Goal: Task Accomplishment & Management: Use online tool/utility

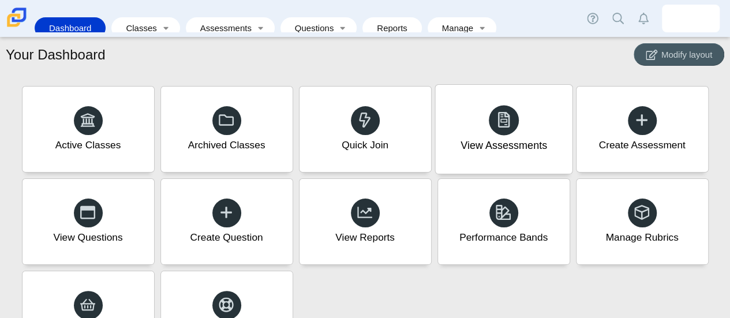
click at [469, 147] on div "View Assessments" at bounding box center [503, 145] width 87 height 15
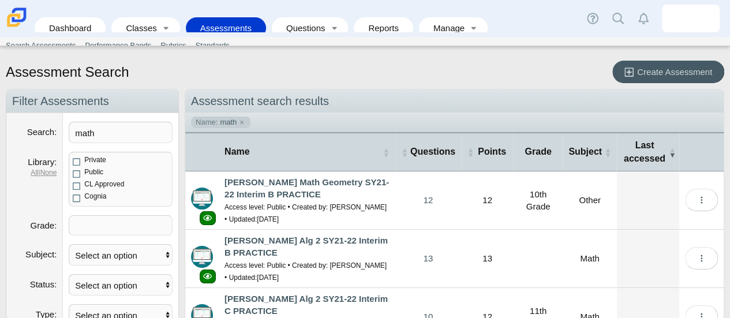
click at [373, 81] on div "Assessment Search Create Assessment" at bounding box center [365, 73] width 718 height 25
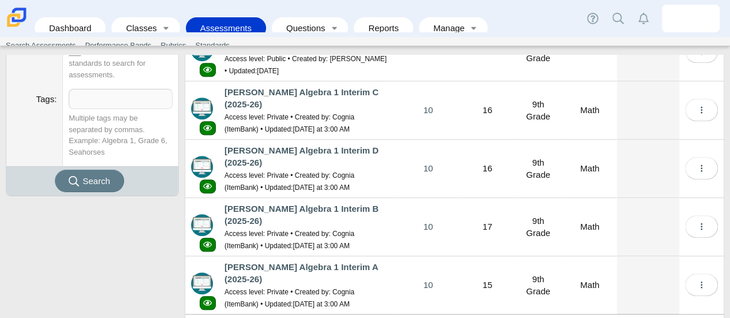
scroll to position [375, 0]
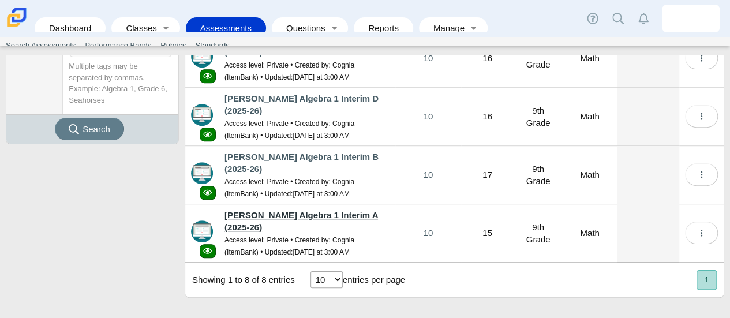
click at [316, 210] on link "[PERSON_NAME] Algebra 1 Interim A (2025-26)" at bounding box center [300, 221] width 153 height 22
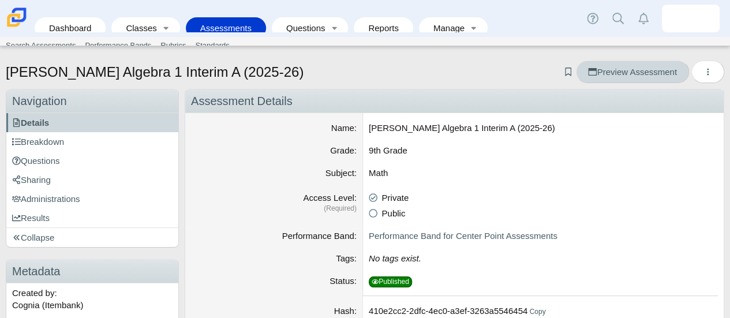
click at [607, 68] on span "Preview Assessment" at bounding box center [632, 72] width 88 height 10
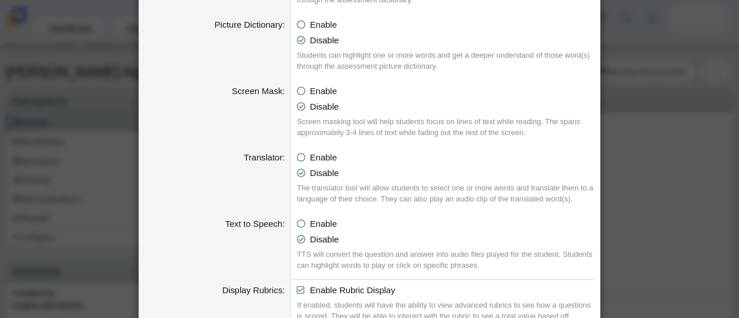
scroll to position [659, 0]
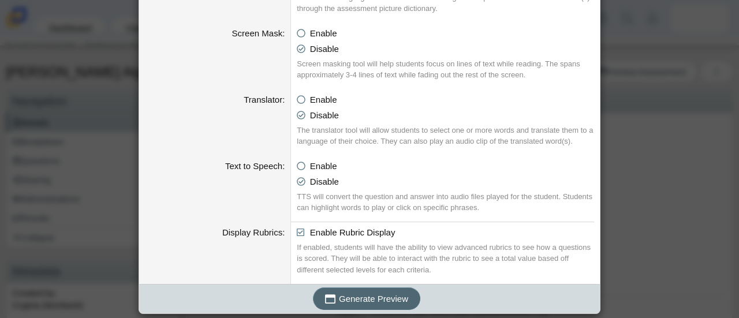
click at [375, 294] on span "Generate Preview" at bounding box center [373, 299] width 69 height 10
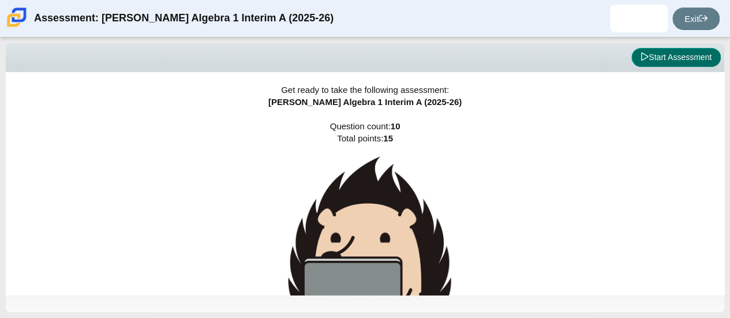
click at [662, 55] on button "Start Assessment" at bounding box center [675, 58] width 89 height 20
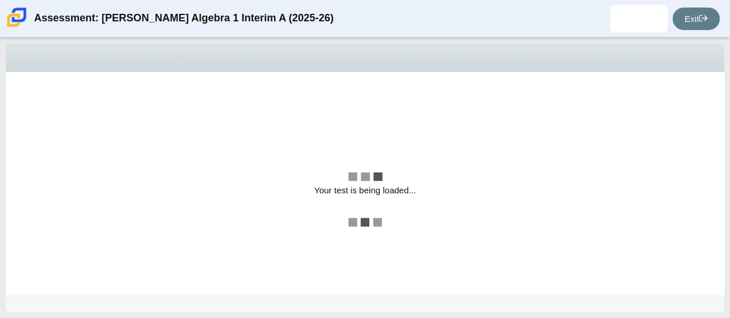
select select "CENT_93707318449"
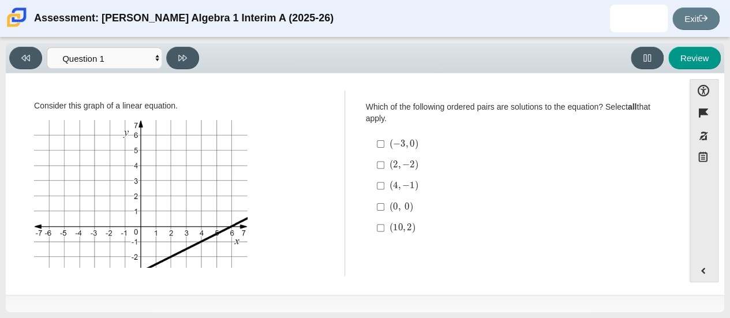
click at [387, 162] on label "( 2 , − 2 ) open paren 2 comma negative 2 close paren" at bounding box center [513, 165] width 288 height 21
click at [384, 162] on input "( 2 , − 2 ) open paren 2 comma negative 2 close paren" at bounding box center [381, 165] width 8 height 21
checkbox input "true"
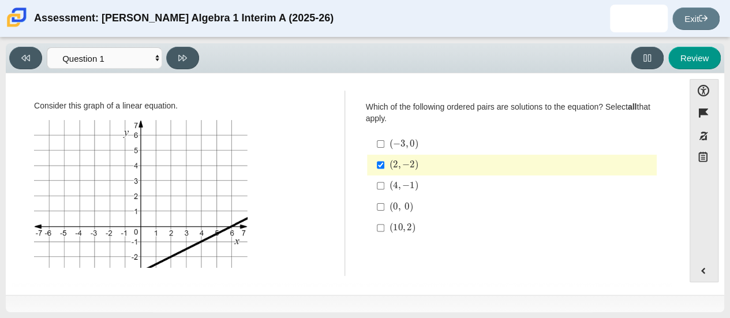
click at [415, 186] on mjx-c "Assessment items" at bounding box center [416, 186] width 4 height 10
click at [384, 186] on input "( 4 , − 1 ) open paren 4 comma negative 1 close paren" at bounding box center [381, 185] width 8 height 21
checkbox input "true"
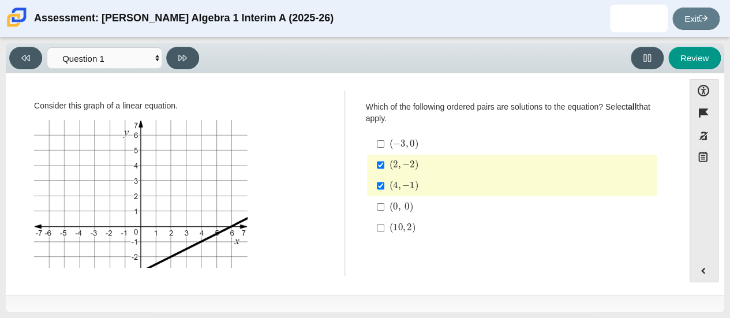
click at [402, 223] on mjx-mrow "Assessment items" at bounding box center [402, 228] width 27 height 10
click at [384, 223] on input "( 10 , 2 ) open paren 10 comma 2 close paren" at bounding box center [381, 228] width 8 height 21
checkbox input "true"
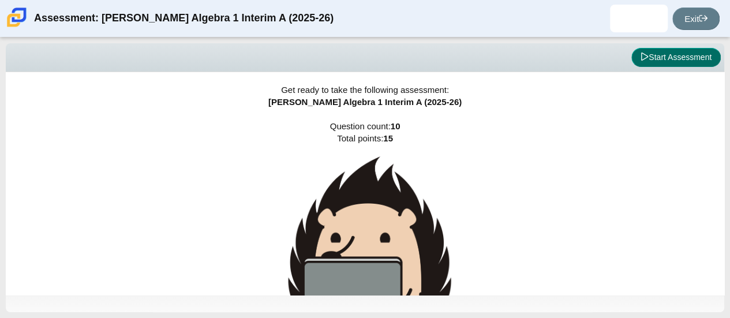
click at [659, 64] on button "Start Assessment" at bounding box center [675, 58] width 89 height 20
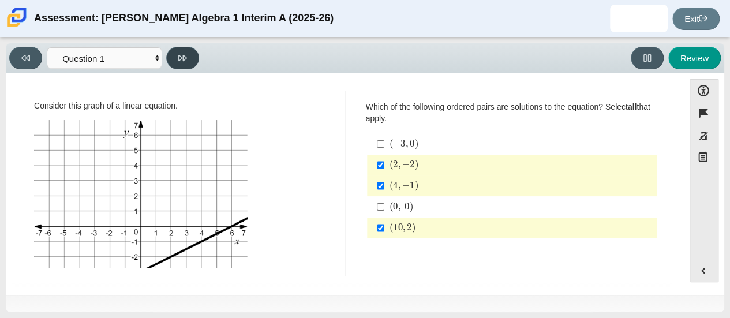
click at [185, 54] on icon at bounding box center [182, 58] width 9 height 9
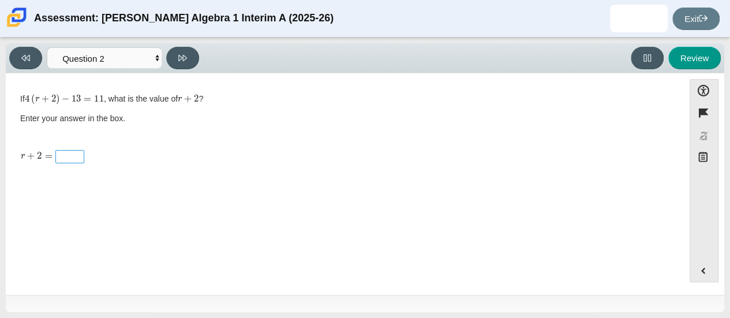
click at [77, 155] on span "Assessment items" at bounding box center [70, 157] width 24 height 12
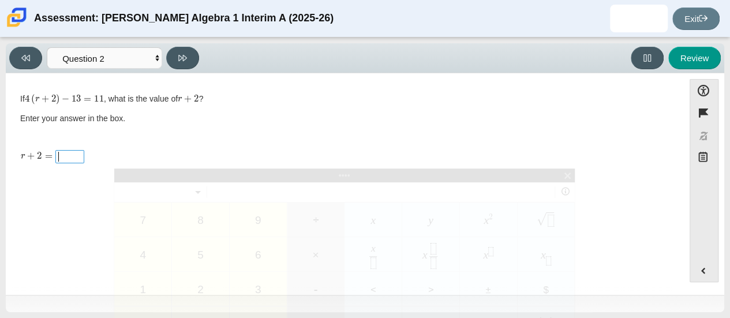
scroll to position [1, 1]
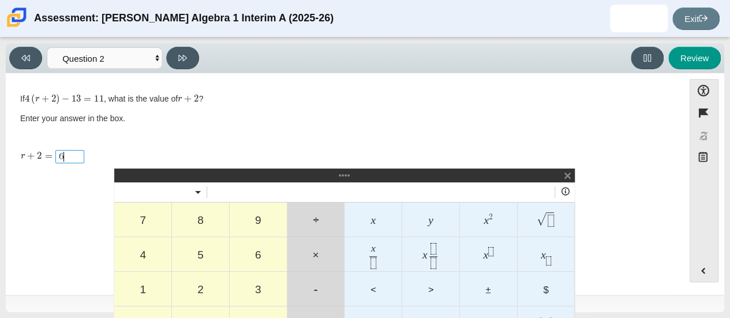
click at [301, 132] on div "If 4 ( r + 2 ) − 13 = 11 , what is the value of r + 2 ? Enter your answer in th…" at bounding box center [344, 130] width 649 height 79
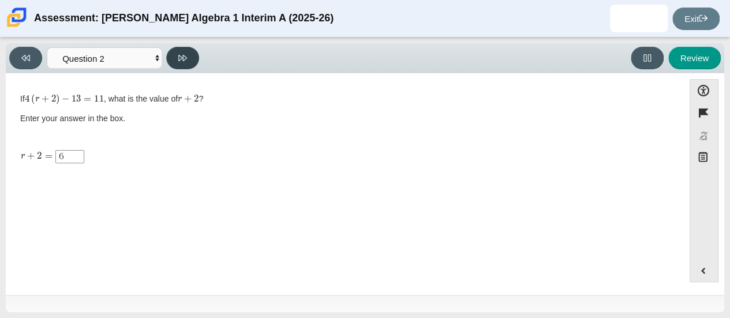
click at [193, 62] on button at bounding box center [182, 58] width 33 height 23
select select "CENT_582"
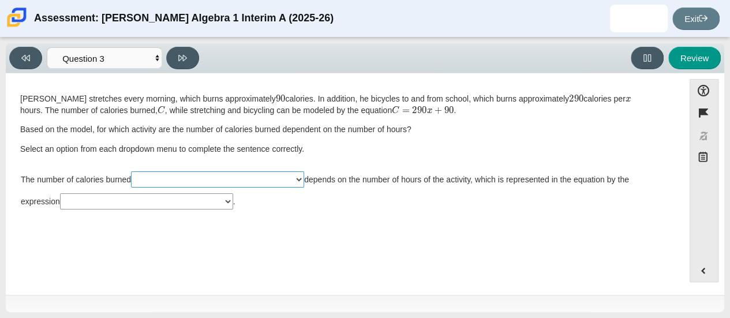
click at [212, 177] on select "stretching bicycling" at bounding box center [217, 179] width 173 height 16
select select "bicycling"
click at [133, 171] on select "stretching bicycling" at bounding box center [217, 179] width 173 height 16
click at [176, 206] on select "C 290x 90" at bounding box center [146, 201] width 173 height 16
select select "290x"
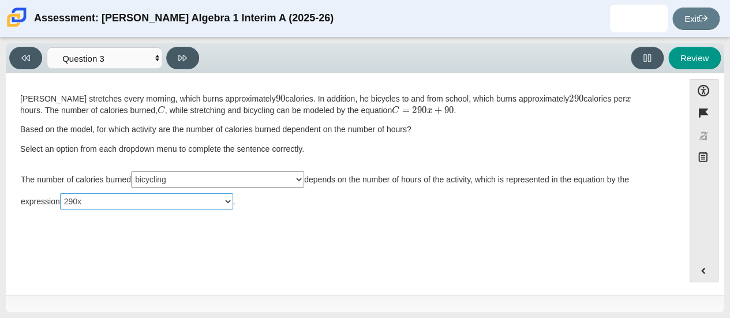
click at [62, 193] on select "C 290x 90" at bounding box center [146, 201] width 173 height 16
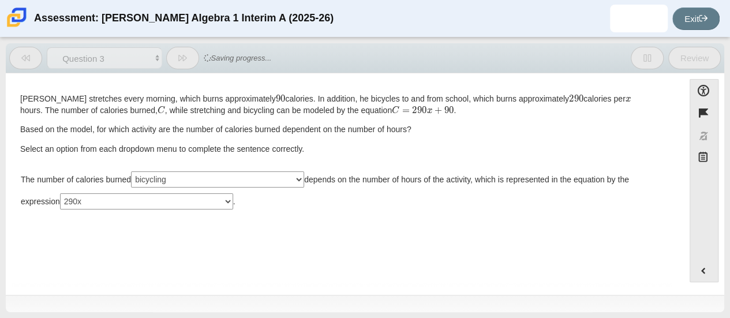
click at [269, 243] on div "Question Dave stretches every morning, which burns approximately 90 calories. I…" at bounding box center [345, 186] width 666 height 208
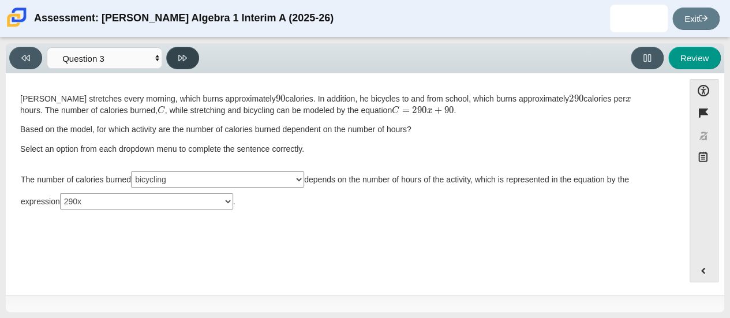
click at [187, 63] on button at bounding box center [182, 58] width 33 height 23
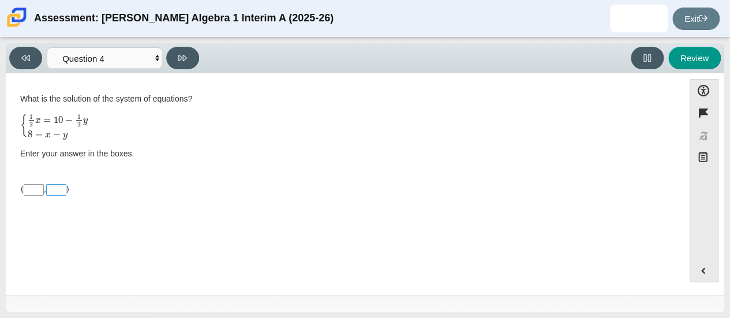
click at [64, 188] on span "Assessment items" at bounding box center [56, 190] width 16 height 10
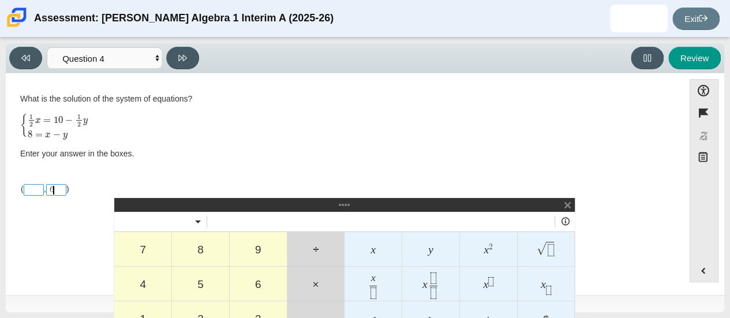
click at [33, 189] on span "Assessment items" at bounding box center [34, 190] width 16 height 10
click at [210, 145] on div "What is the solution of the system of equations? { 1 2 x = 10 − 1 2 y 8 = x − y…" at bounding box center [344, 126] width 649 height 66
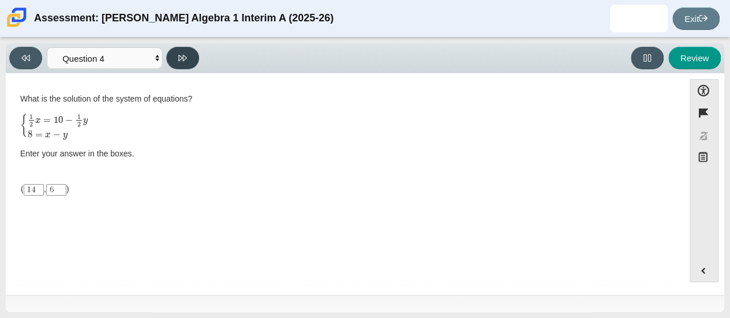
click at [185, 63] on button at bounding box center [182, 58] width 33 height 23
select select "ITEM-LOGIC-CTPT-185331_v2"
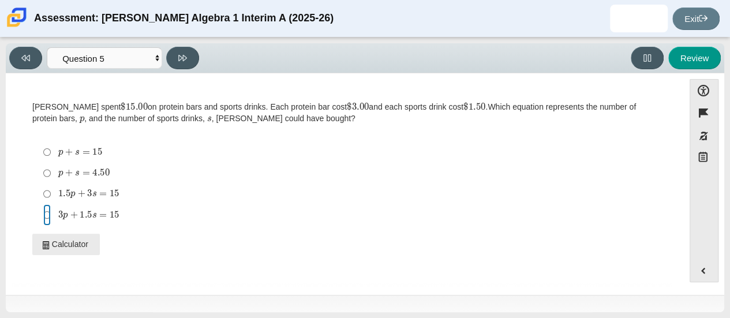
click at [49, 212] on input "3 p + 1.5 s = 15 3 p plus 1 point 5 s is equal to 15" at bounding box center [47, 214] width 8 height 21
radio input "true"
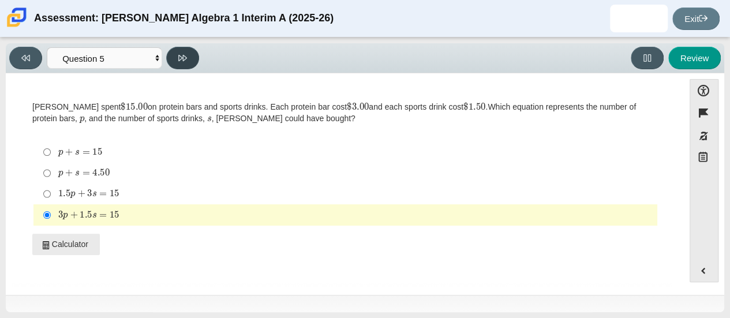
click at [183, 63] on button at bounding box center [182, 58] width 33 height 23
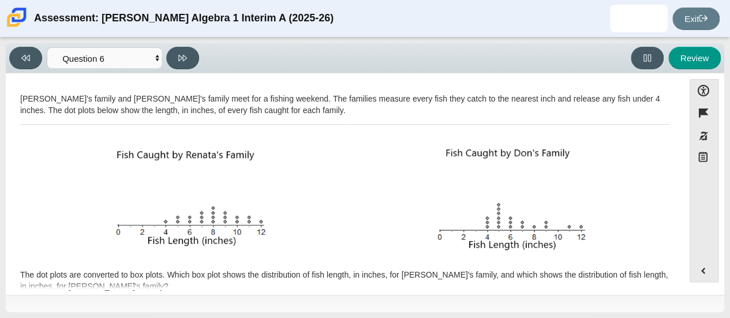
click at [220, 101] on p "Renata's family and Don's family meet for a fishing weekend. The families measu…" at bounding box center [344, 104] width 649 height 23
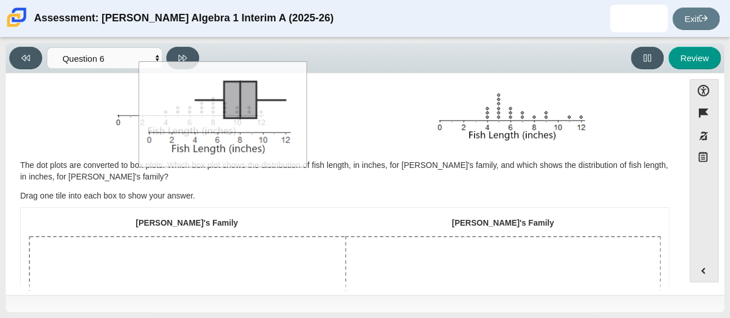
scroll to position [104, 0]
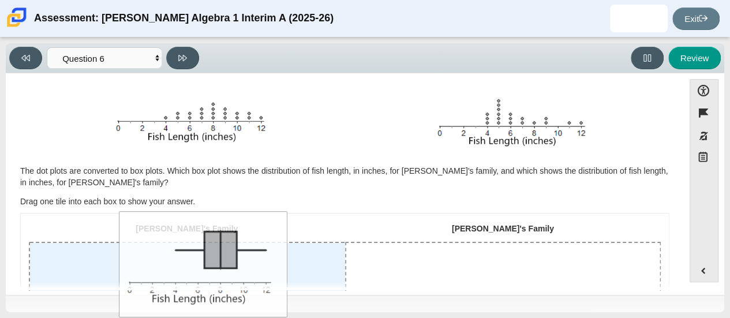
drag, startPoint x: 317, startPoint y: 203, endPoint x: 178, endPoint y: 250, distance: 147.4
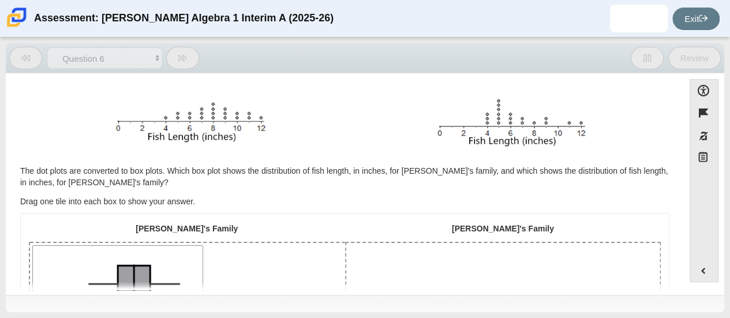
scroll to position [164, 0]
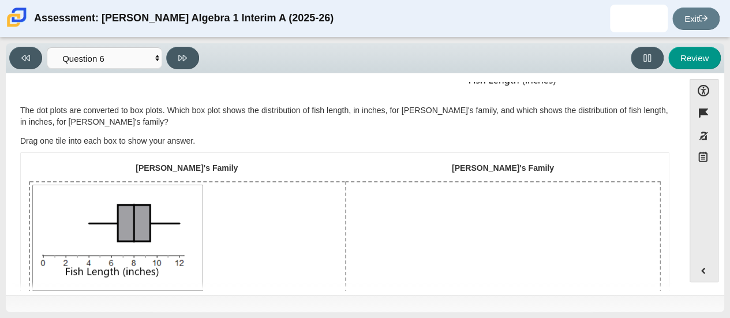
click at [321, 164] on th "Renata's Family" at bounding box center [187, 171] width 316 height 20
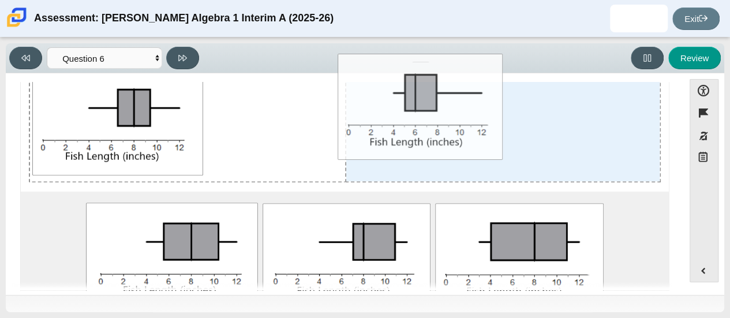
scroll to position [228, 0]
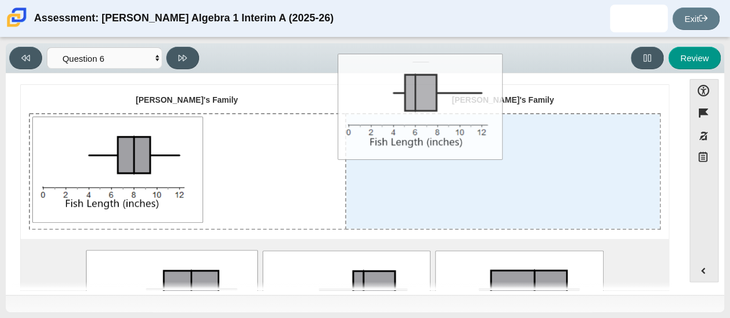
drag, startPoint x: 338, startPoint y: 192, endPoint x: 414, endPoint y: 91, distance: 126.9
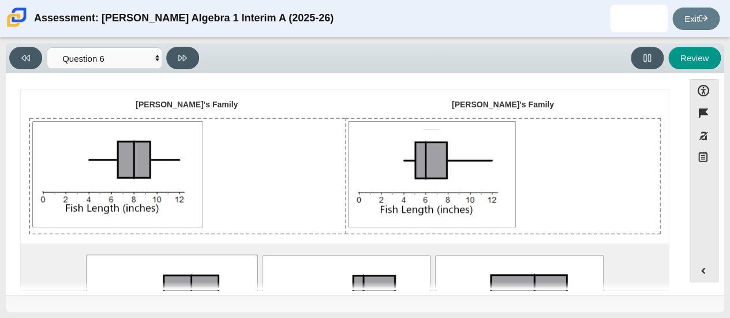
click at [386, 107] on th "Don's Family" at bounding box center [503, 108] width 316 height 20
click at [188, 59] on button at bounding box center [182, 58] width 33 height 23
select select "CENT_82915052_IM"
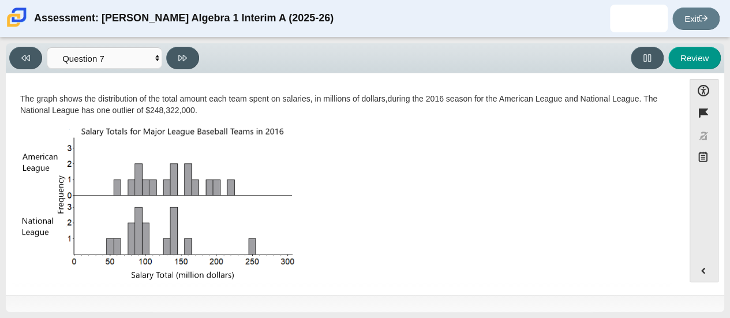
click at [331, 107] on p "The graph shows the distribution of the total amount each team spent on salarie…" at bounding box center [344, 104] width 649 height 23
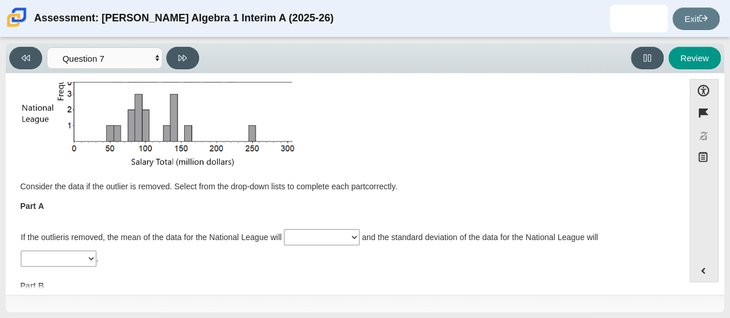
scroll to position [115, 0]
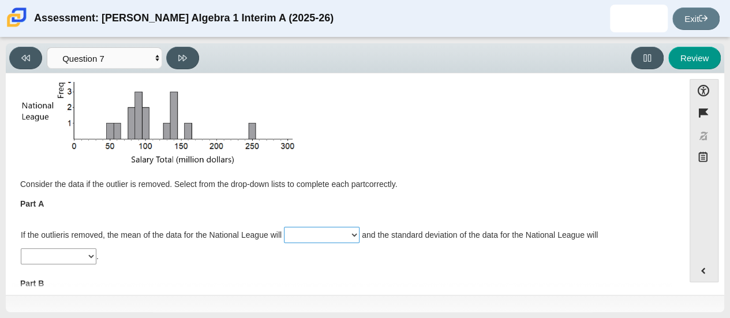
click at [335, 231] on select "increase decrease remain the same" at bounding box center [322, 235] width 76 height 16
select select "decrease"
click at [285, 227] on select "increase decrease remain the same" at bounding box center [322, 235] width 76 height 16
click at [284, 266] on div "If the outlier is removed, the mean of the data for the National League will in…" at bounding box center [345, 246] width 648 height 44
click at [74, 257] on select "increase decrease remain the same" at bounding box center [59, 256] width 76 height 16
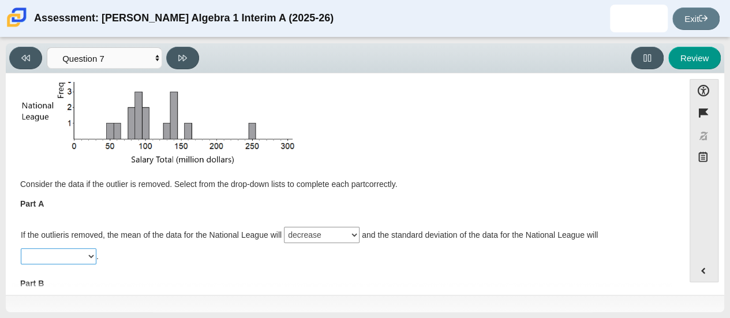
select select "decrease"
click at [21, 248] on select "increase decrease remain the same" at bounding box center [59, 256] width 76 height 16
click at [407, 160] on p "Assessment items" at bounding box center [344, 90] width 649 height 162
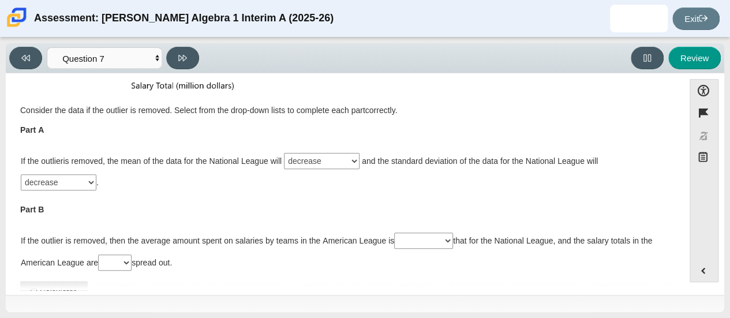
scroll to position [216, 0]
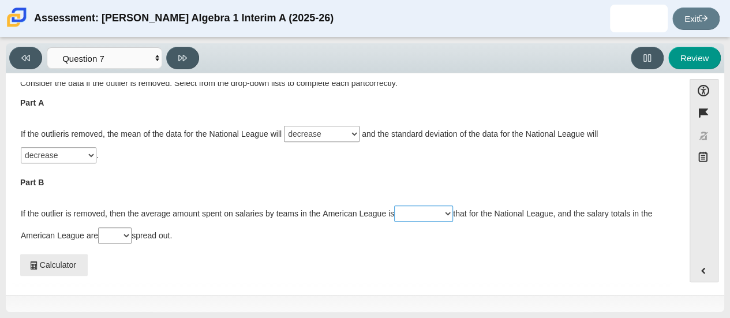
click at [414, 206] on select "less than greater than" at bounding box center [423, 213] width 59 height 16
select select "greater than"
click at [395, 205] on select "less than greater than" at bounding box center [423, 213] width 59 height 16
click at [120, 237] on select "less more" at bounding box center [114, 235] width 33 height 16
select select "more"
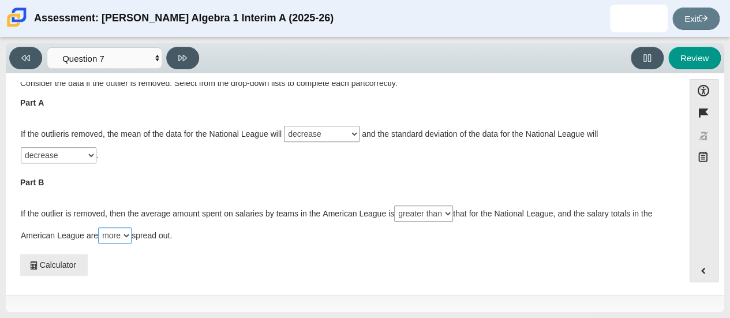
click at [100, 227] on select "less more" at bounding box center [114, 235] width 33 height 16
click at [186, 59] on button at bounding box center [182, 58] width 33 height 23
select select "CENT_82914757"
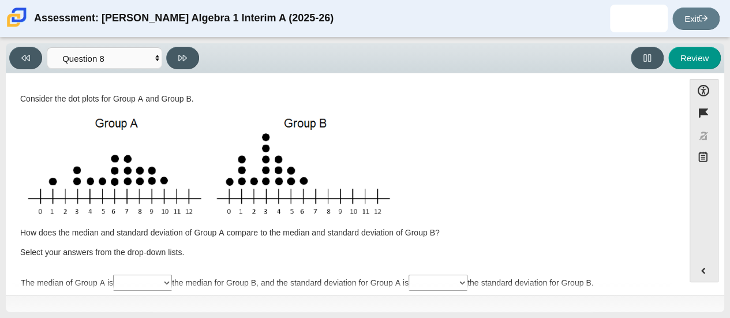
click at [469, 125] on p "Assessment items" at bounding box center [344, 166] width 649 height 106
click at [542, 146] on p "Assessment items" at bounding box center [344, 166] width 649 height 106
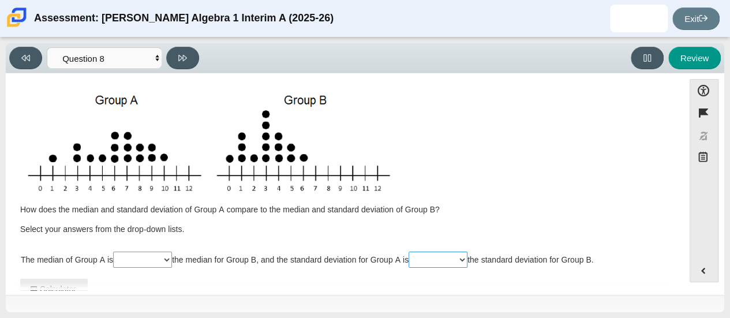
click at [434, 257] on select "less than greater than equal to" at bounding box center [438, 260] width 59 height 16
select select "greater than"
click at [413, 252] on select "less than greater than equal to" at bounding box center [438, 260] width 59 height 16
click at [485, 217] on div "Consider the dot plots for Group A and Group B. How does the median and standar…" at bounding box center [344, 152] width 649 height 164
click at [136, 257] on select "less than greater than equal to" at bounding box center [142, 260] width 59 height 16
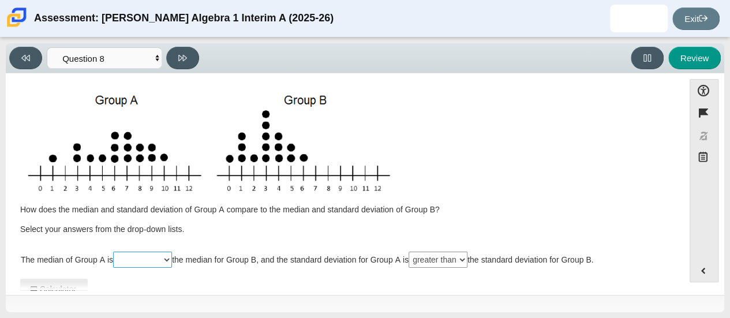
select select "greater than"
click at [115, 252] on select "less than greater than equal to" at bounding box center [142, 260] width 59 height 16
click at [265, 227] on p "Select your answers from the drop-down lists." at bounding box center [344, 230] width 649 height 12
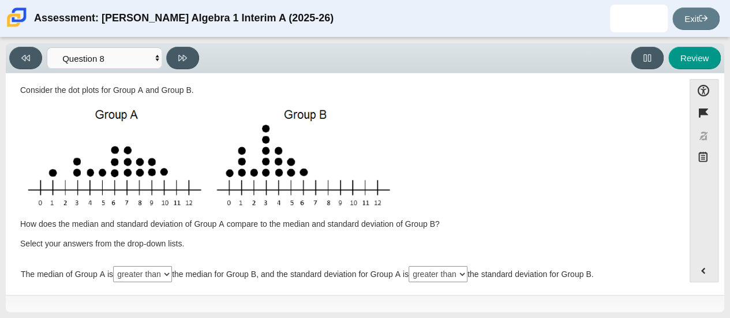
scroll to position [0, 0]
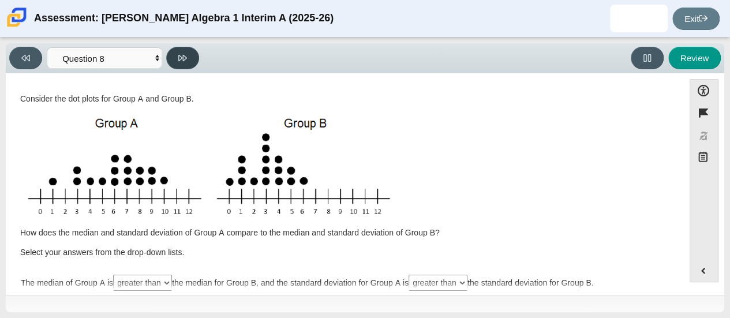
click at [181, 53] on button at bounding box center [182, 58] width 33 height 23
select select "CENT_434785_v2"
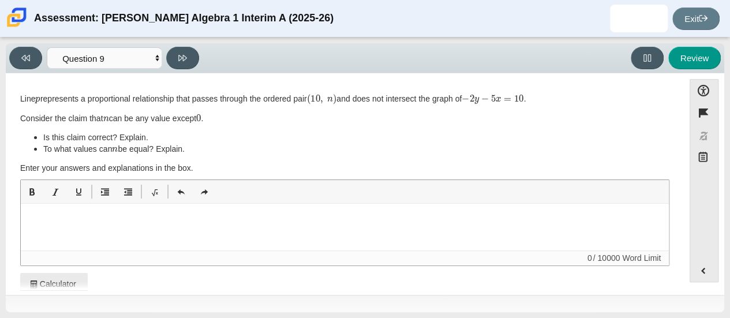
click at [346, 143] on li "Is this claim correct? Explain." at bounding box center [356, 138] width 626 height 12
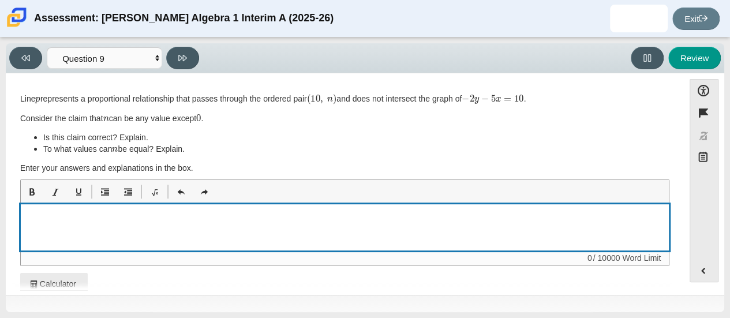
click at [208, 214] on div "Enter your response to the question here" at bounding box center [345, 227] width 648 height 46
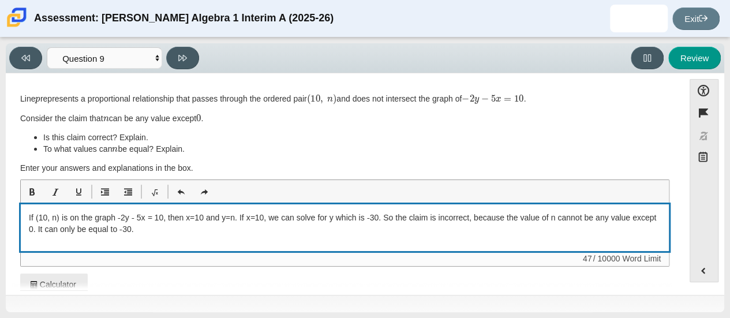
click at [237, 220] on p "If (10, n) is on the graph -2y - 5x = 10, then x=10 and y=n. If x=10, we can so…" at bounding box center [345, 223] width 632 height 23
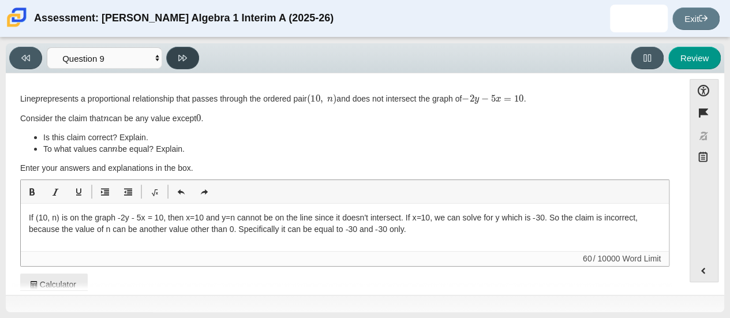
click at [180, 56] on icon at bounding box center [182, 58] width 9 height 6
select select "MP4_Alg1_8.EE_5-8-23"
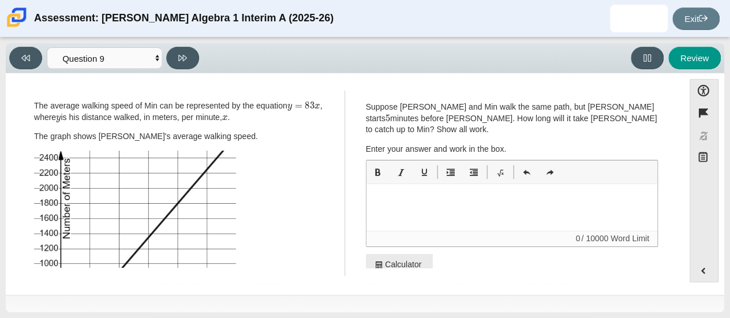
click at [545, 109] on p "Suppose Keisha and Min walk the same path, but Min starts 5 minutes before Keis…" at bounding box center [512, 119] width 293 height 34
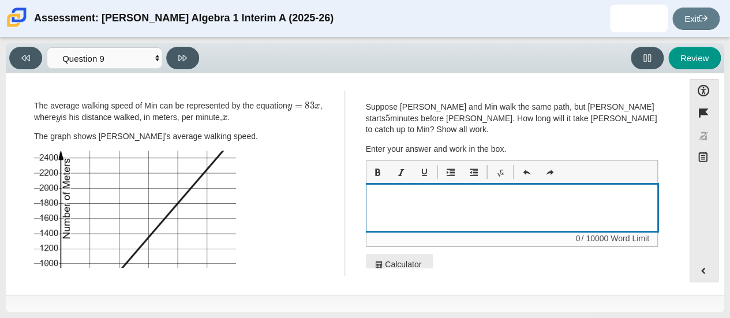
click at [451, 197] on div "Enter your response to the question here" at bounding box center [511, 208] width 291 height 46
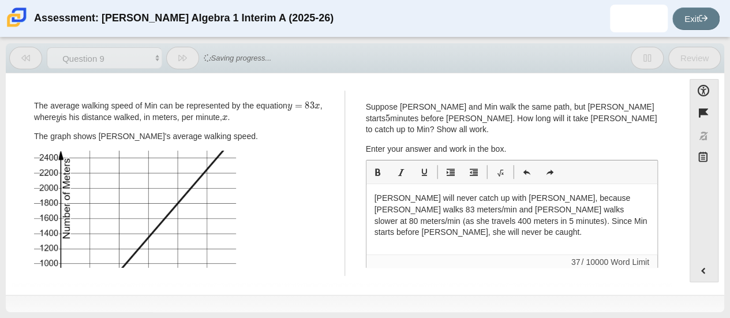
click at [291, 96] on div "The average walking speed of Min can be represented by the equation y = 83 x , …" at bounding box center [178, 183] width 316 height 185
drag, startPoint x: 660, startPoint y: 144, endPoint x: 658, endPoint y: 168, distance: 23.7
click at [658, 168] on div "Question Suppose Keisha and Min walk the same path, but Min starts 5 minutes be…" at bounding box center [512, 183] width 316 height 185
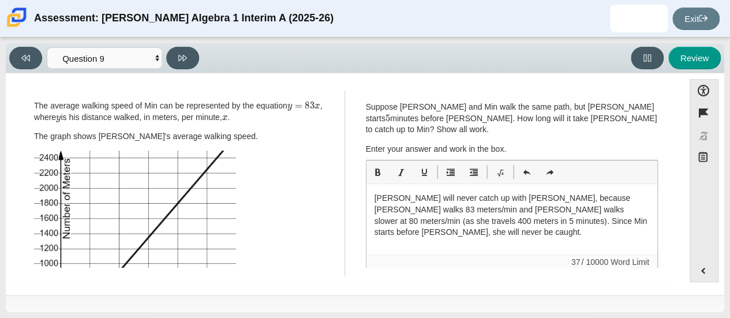
scroll to position [14, 0]
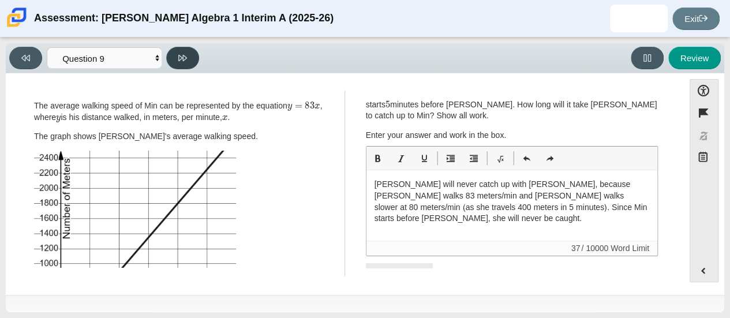
click at [188, 54] on button at bounding box center [182, 58] width 33 height 23
select select "review"
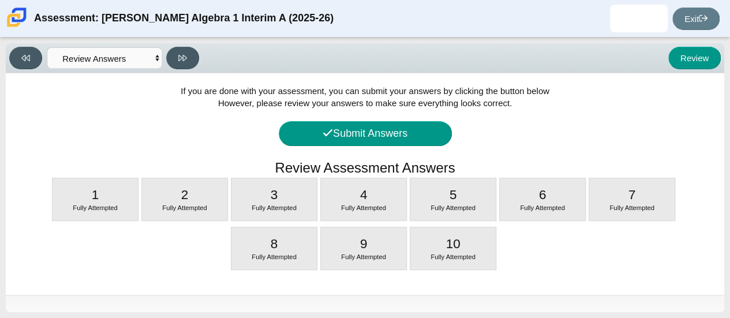
click at [350, 95] on span "If you are done with your assessment, you can submit your answers by clicking t…" at bounding box center [365, 97] width 369 height 22
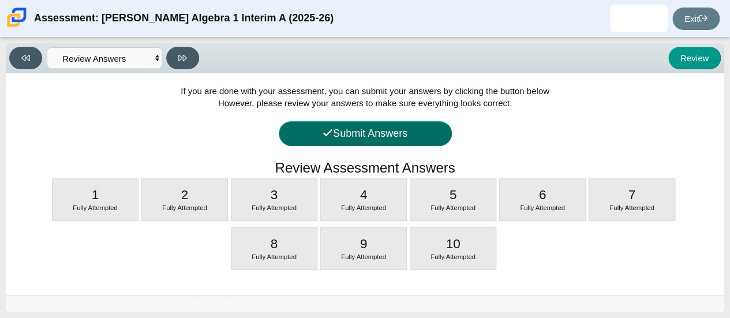
click at [388, 128] on button "Submit Answers" at bounding box center [365, 133] width 173 height 25
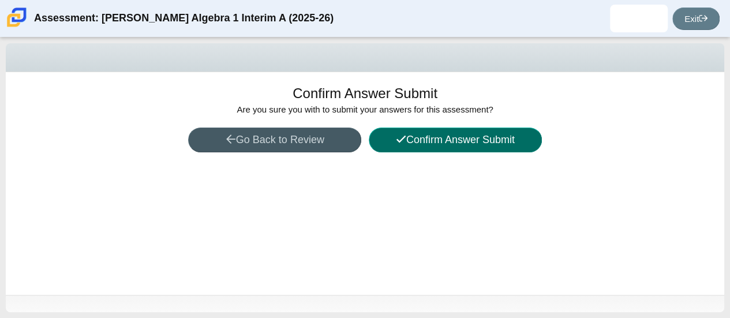
click at [411, 136] on button "Confirm Answer Submit" at bounding box center [455, 140] width 173 height 25
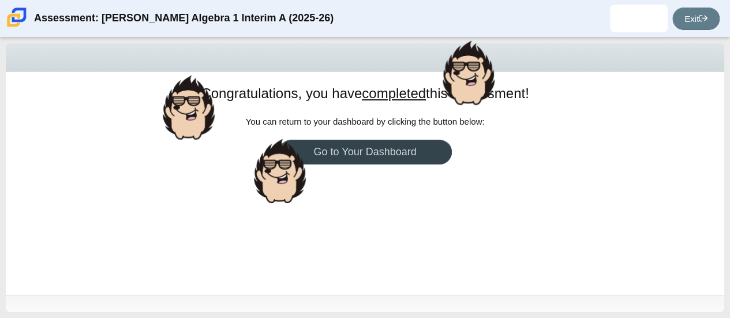
click at [356, 147] on link "Go to Your Dashboard" at bounding box center [365, 152] width 173 height 25
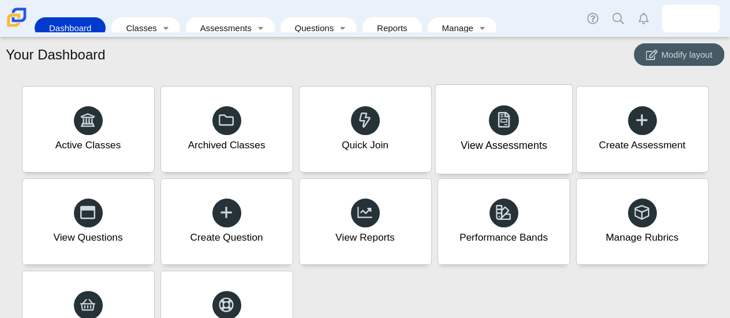
click at [480, 123] on div "View Assessments" at bounding box center [503, 129] width 137 height 89
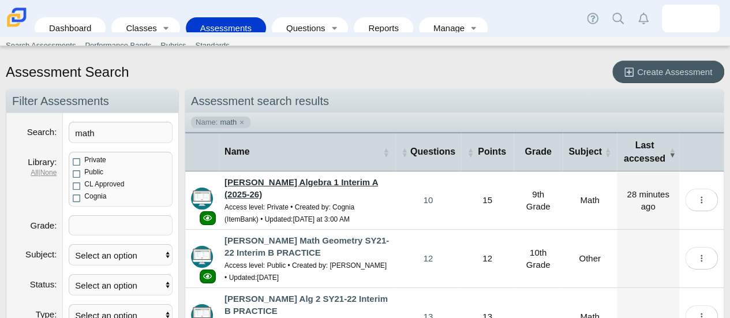
click at [297, 178] on link "[PERSON_NAME] Algebra 1 Interim A (2025-26)" at bounding box center [300, 188] width 153 height 22
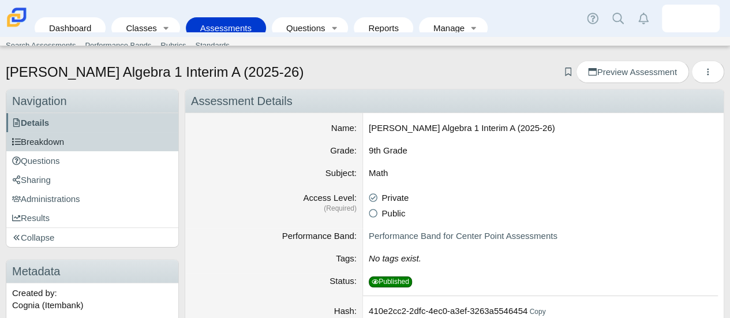
click at [96, 143] on link "Breakdown" at bounding box center [92, 141] width 172 height 19
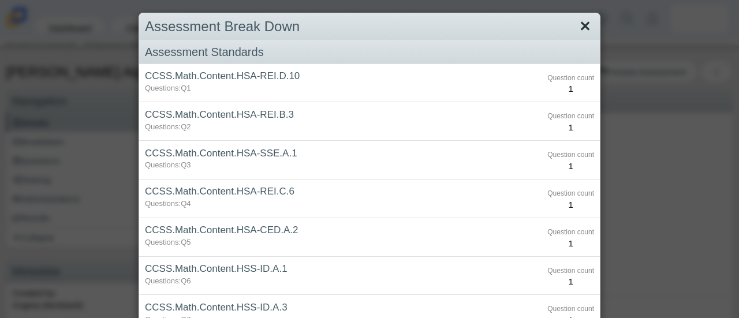
click at [584, 25] on link "Close" at bounding box center [585, 27] width 18 height 20
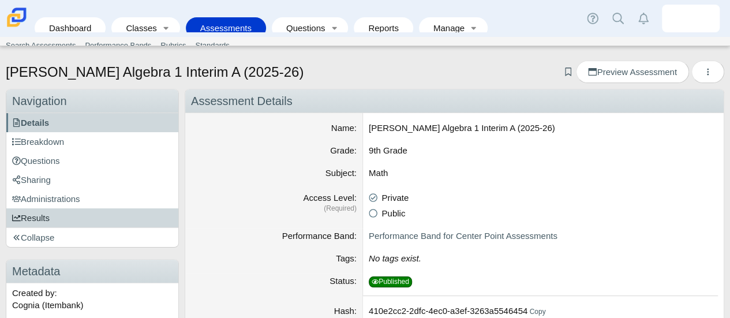
click at [50, 219] on link "Results" at bounding box center [92, 217] width 172 height 19
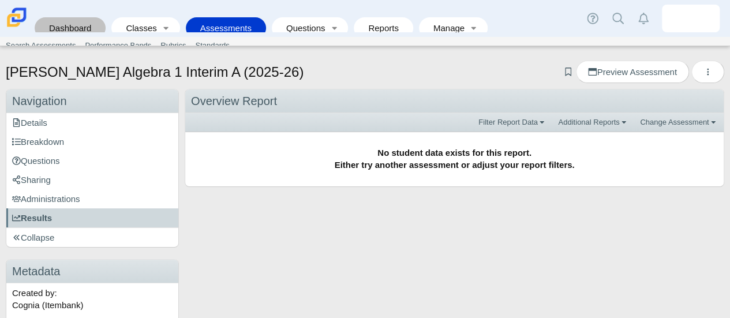
click at [83, 23] on link "Dashboard" at bounding box center [69, 27] width 59 height 21
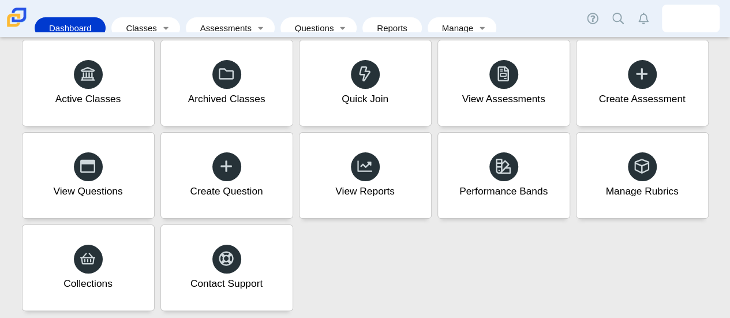
scroll to position [46, 0]
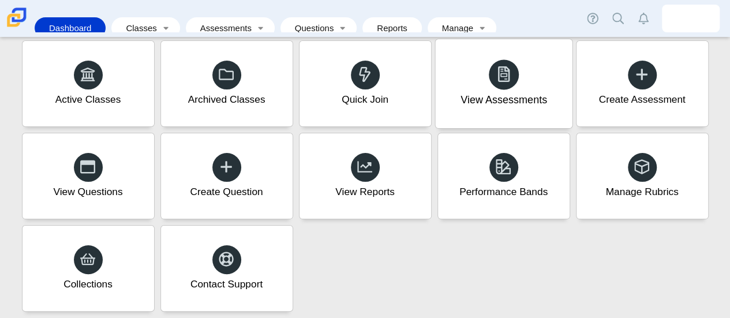
click at [500, 104] on div "View Assessments" at bounding box center [503, 100] width 87 height 15
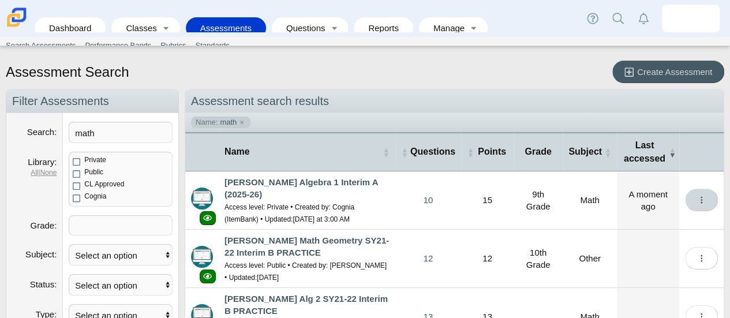
click at [697, 203] on icon "More options" at bounding box center [701, 200] width 9 height 9
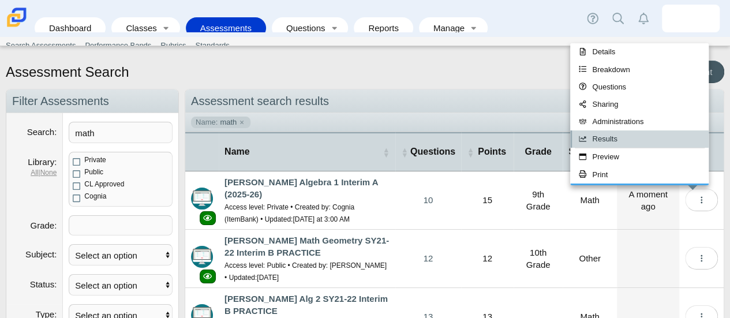
click at [636, 143] on link "Results" at bounding box center [639, 138] width 138 height 17
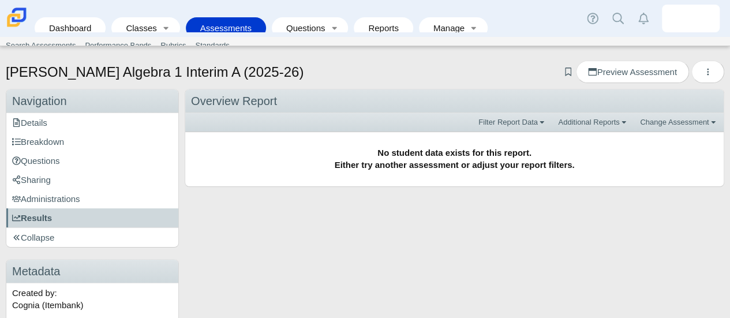
click at [533, 205] on div "Overview Report Filter Report Data Additional Reports Additional Assessment Rep…" at bounding box center [454, 150] width 539 height 122
